Goal: Task Accomplishment & Management: Manage account settings

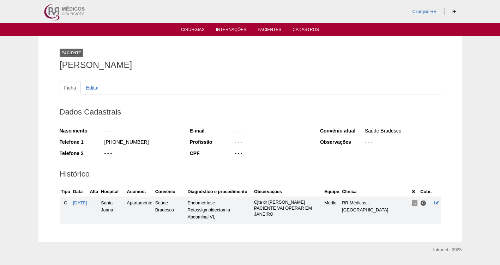
drag, startPoint x: 0, startPoint y: 0, endPoint x: 187, endPoint y: 28, distance: 189.0
click at [187, 28] on link "Cirurgias" at bounding box center [193, 30] width 24 height 6
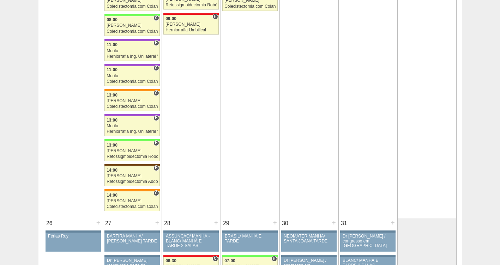
scroll to position [1200, 0]
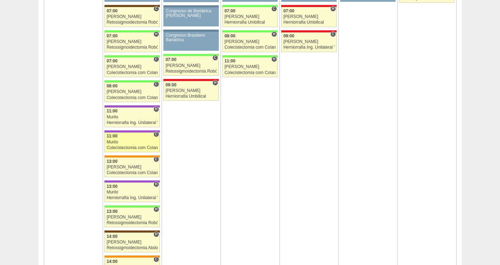
click at [124, 147] on div "Colecistectomia com Colangiografia VL" at bounding box center [132, 148] width 51 height 5
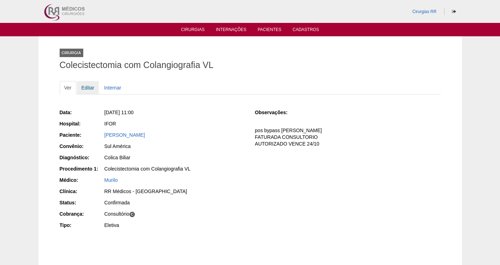
click at [88, 86] on link "Editar" at bounding box center [88, 87] width 22 height 13
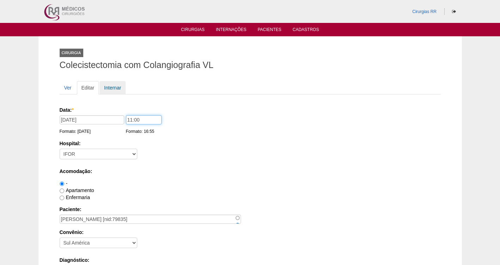
drag, startPoint x: 146, startPoint y: 120, endPoint x: 113, endPoint y: 90, distance: 44.4
click at [115, 114] on div "Data: * 20/10/2025 Formato: 14/10/2025 11:00 Formato: 16:55" at bounding box center [249, 110] width 378 height 7
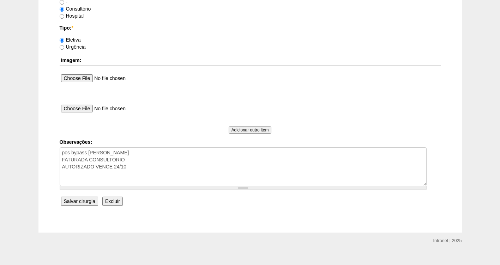
scroll to position [644, 0]
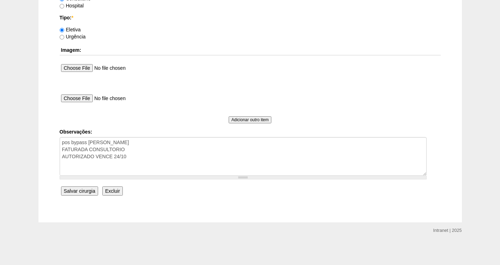
type input "12:00"
click at [71, 192] on input "Salvar cirurgia" at bounding box center [79, 191] width 37 height 9
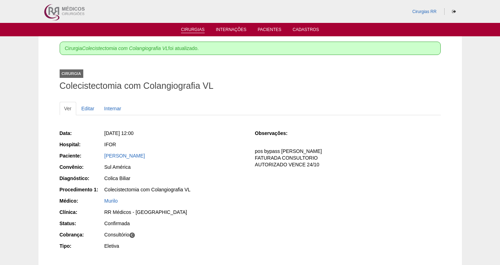
click at [198, 32] on link "Cirurgias" at bounding box center [193, 30] width 24 height 6
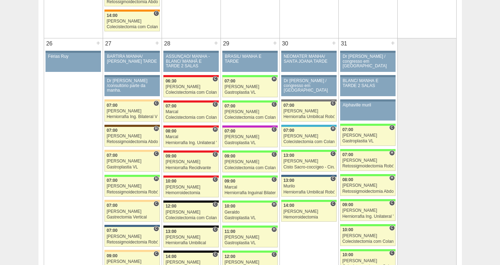
scroll to position [1459, 0]
